Goal: Information Seeking & Learning: Learn about a topic

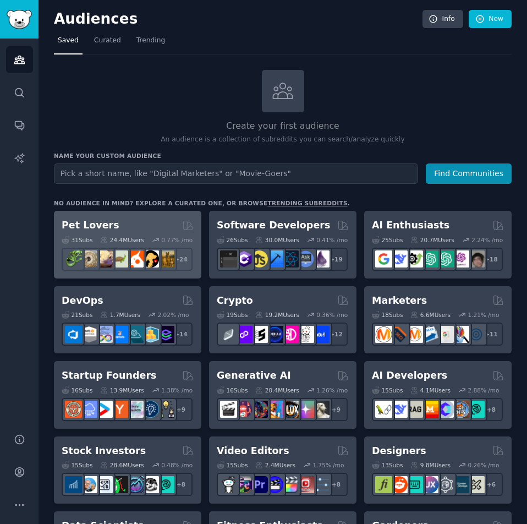
click at [83, 223] on h2 "Pet Lovers" at bounding box center [91, 226] width 58 height 14
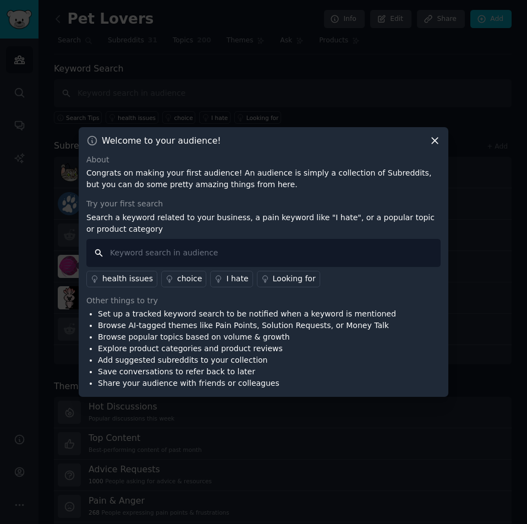
click at [196, 254] on input "text" at bounding box center [263, 253] width 354 height 28
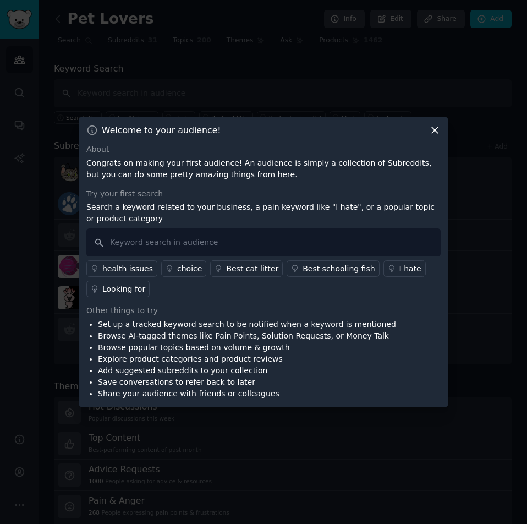
click at [114, 291] on div "Looking for" at bounding box center [123, 289] width 43 height 12
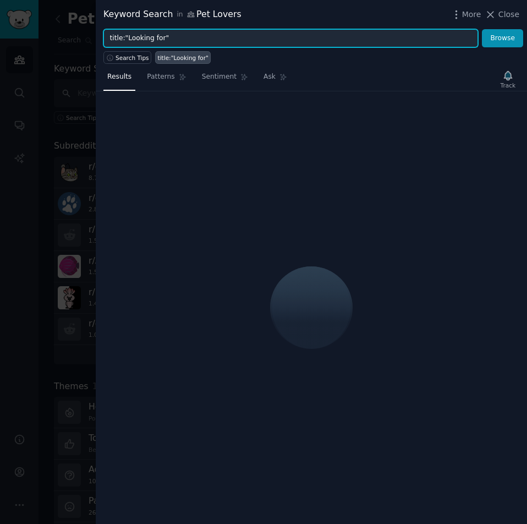
click at [210, 39] on input "title:"Looking for"" at bounding box center [290, 38] width 375 height 19
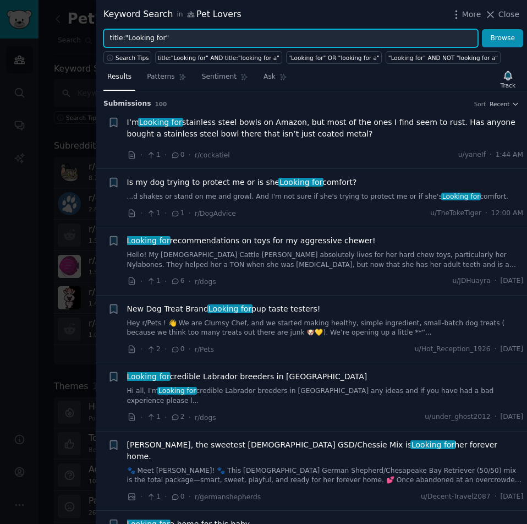
click at [203, 38] on input "title:"Looking for"" at bounding box center [290, 38] width 375 height 19
drag, startPoint x: 238, startPoint y: 35, endPoint x: 105, endPoint y: 41, distance: 133.4
click at [105, 41] on input "title:"Looking for" AND "site" OR "web"" at bounding box center [290, 38] width 375 height 19
click at [230, 40] on input "title:"Looking for" AND "site" OR "web"" at bounding box center [290, 38] width 375 height 19
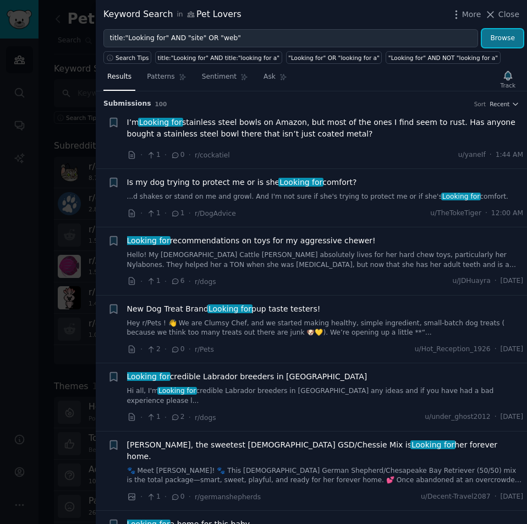
click at [503, 36] on button "Browse" at bounding box center [502, 38] width 41 height 19
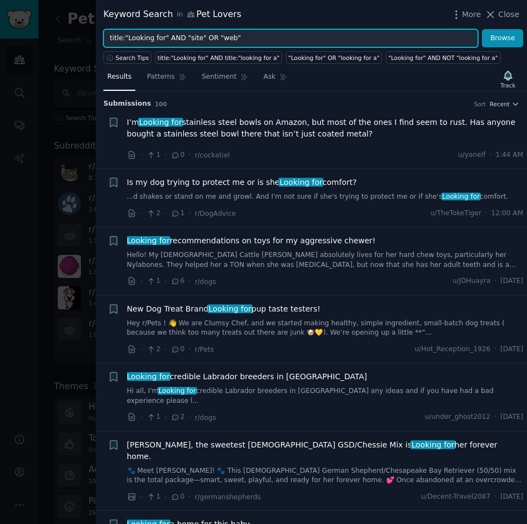
click at [180, 36] on input "title:"Looking for" AND "site" OR "web"" at bounding box center [290, 38] width 375 height 19
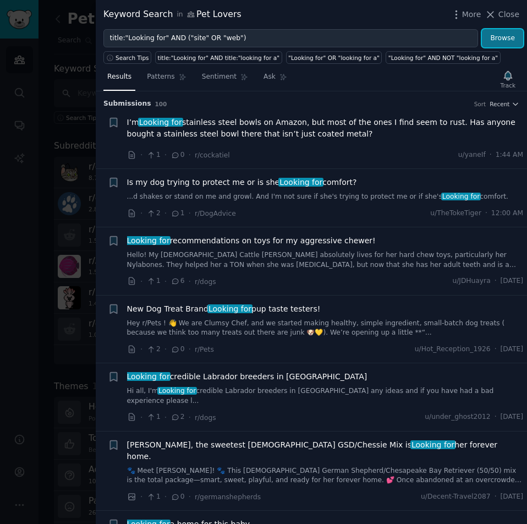
click at [504, 34] on button "Browse" at bounding box center [502, 38] width 41 height 19
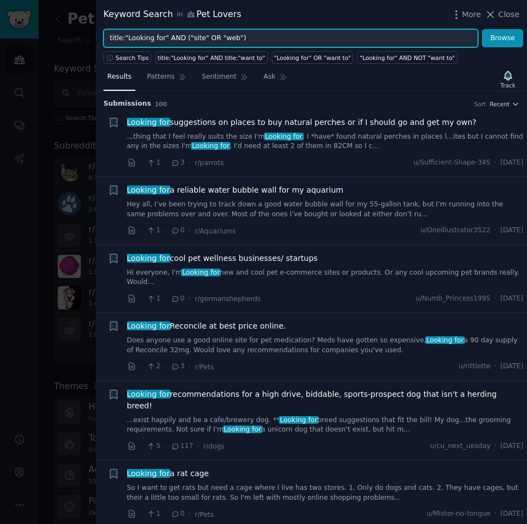
drag, startPoint x: 358, startPoint y: 40, endPoint x: 15, endPoint y: 17, distance: 343.7
click at [15, 17] on div "Keyword Search in Pet Lovers More Close title:"Looking for" AND ("site" OR "web…" at bounding box center [263, 262] width 527 height 524
paste input "(title:"Looking for" OR title:"Seeking" OR title:"Is there a" OR title:"Any rec…"
type input "(title:"Looking for" OR title:"Seeking" OR title:"Is there a" OR title:"Any rec…"
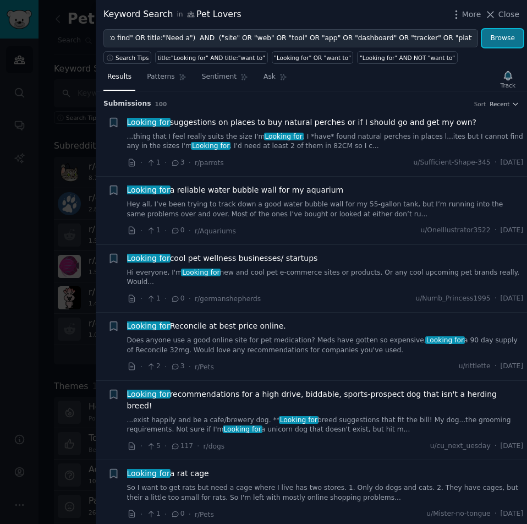
scroll to position [0, 0]
click at [501, 36] on button "Browse" at bounding box center [502, 38] width 41 height 19
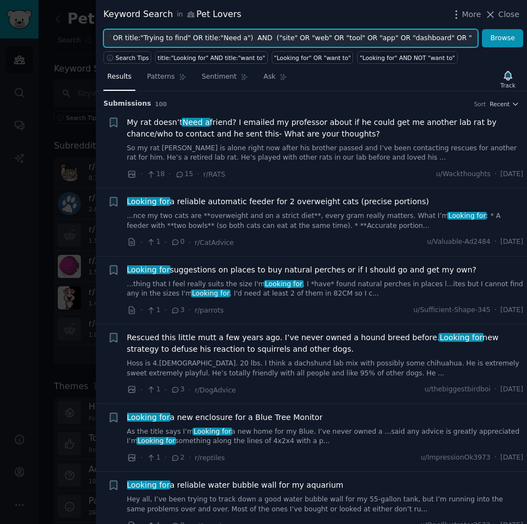
scroll to position [0, 373]
drag, startPoint x: 341, startPoint y: 36, endPoint x: 475, endPoint y: 37, distance: 134.3
click at [475, 37] on input "(title:"Looking for" OR title:"Seeking" OR title:"Is there a" OR title:"Any rec…" at bounding box center [290, 38] width 375 height 19
